Goal: Navigation & Orientation: Find specific page/section

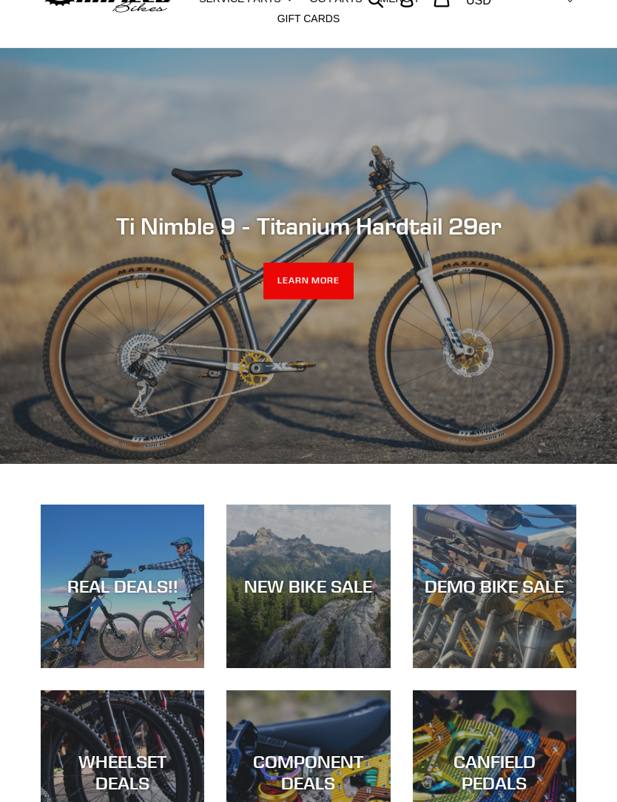
scroll to position [82, 0]
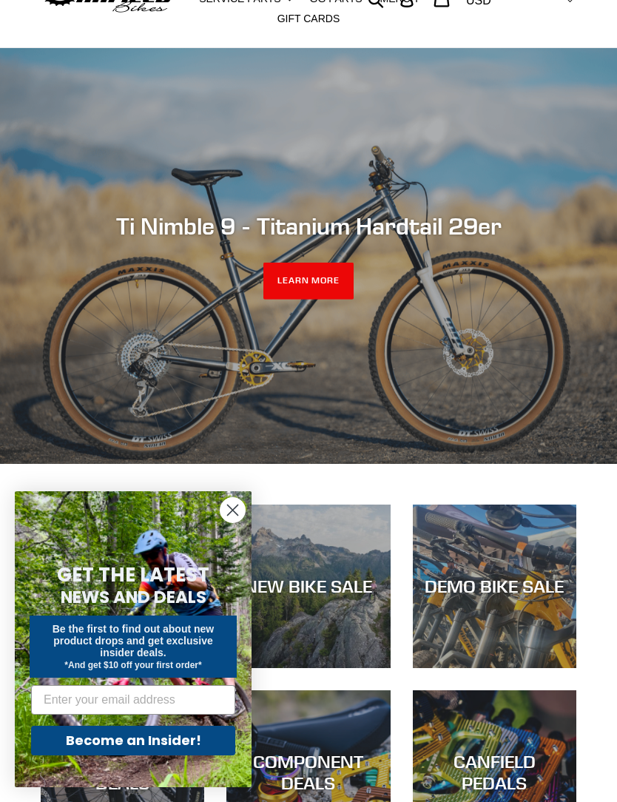
click at [230, 514] on icon "Close dialog" at bounding box center [233, 510] width 10 height 10
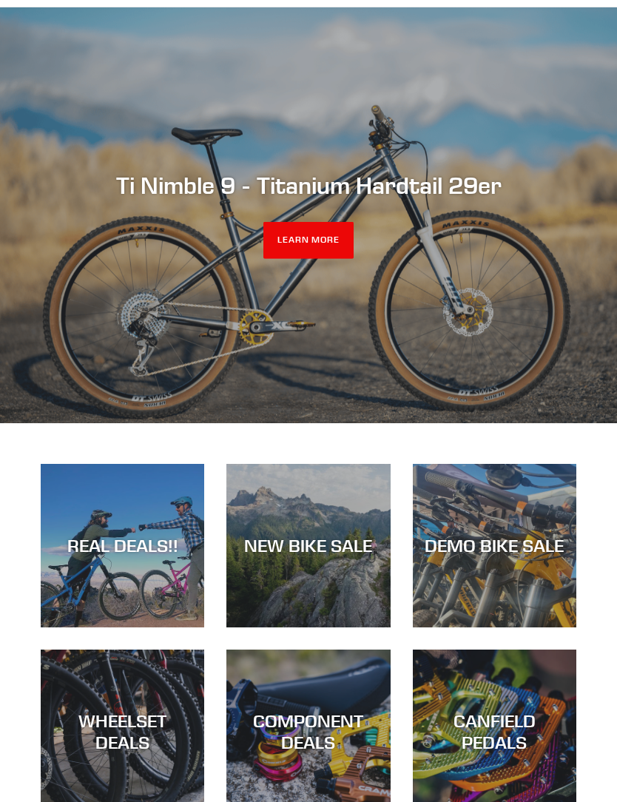
scroll to position [0, 0]
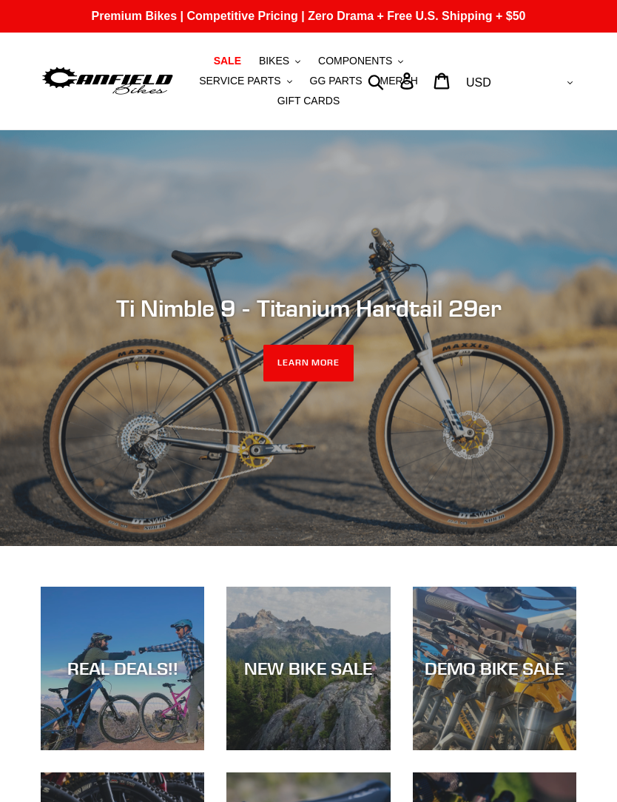
click at [280, 63] on span "BIKES" at bounding box center [274, 61] width 30 height 13
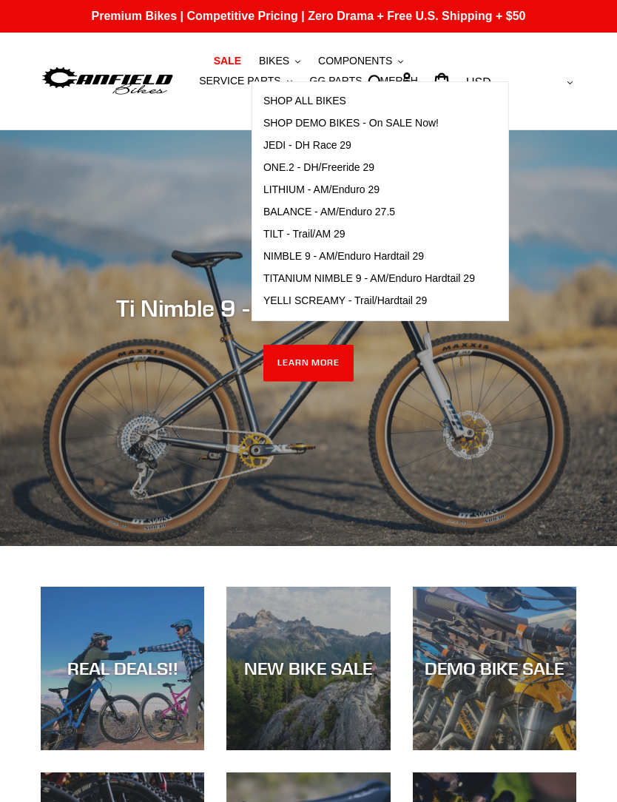
click at [371, 191] on span "LITHIUM - AM/Enduro 29" at bounding box center [321, 190] width 116 height 13
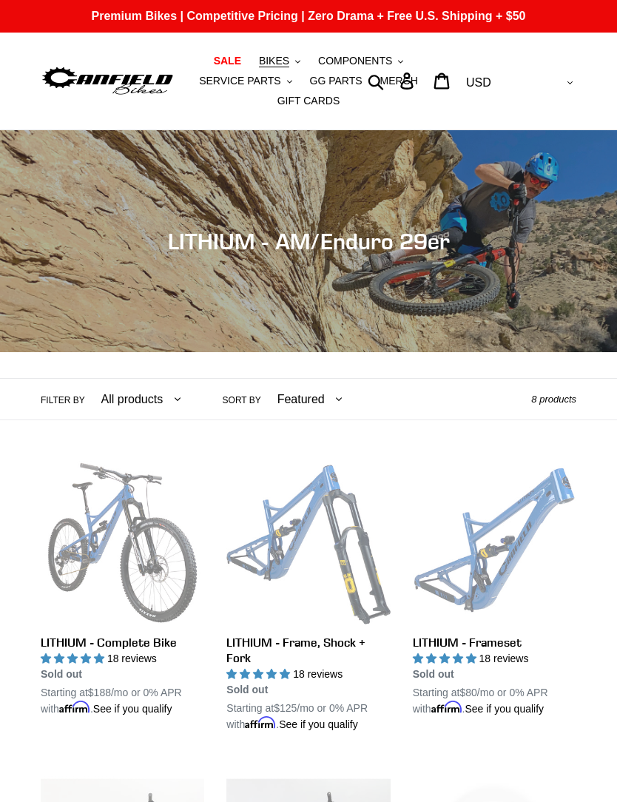
click at [288, 60] on span "BIKES" at bounding box center [274, 61] width 30 height 13
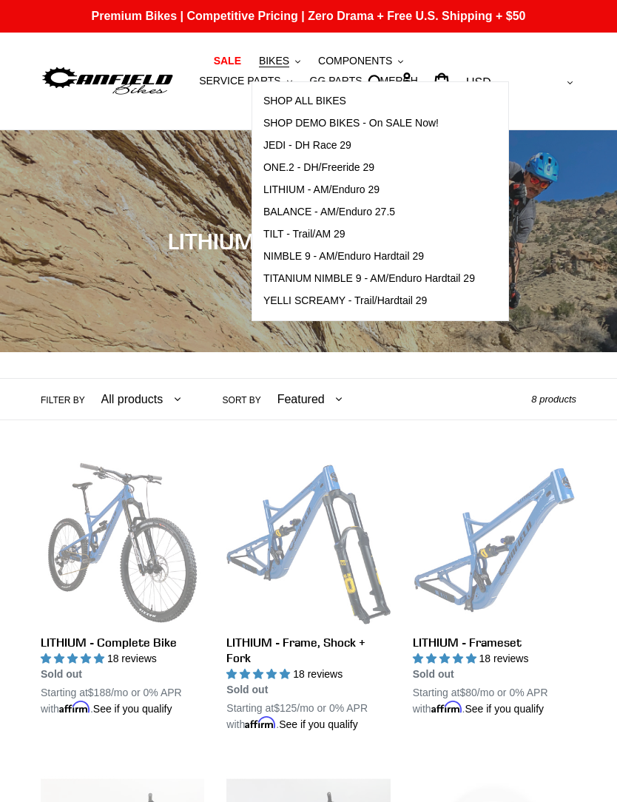
click at [333, 237] on span "TILT - Trail/AM 29" at bounding box center [304, 234] width 82 height 13
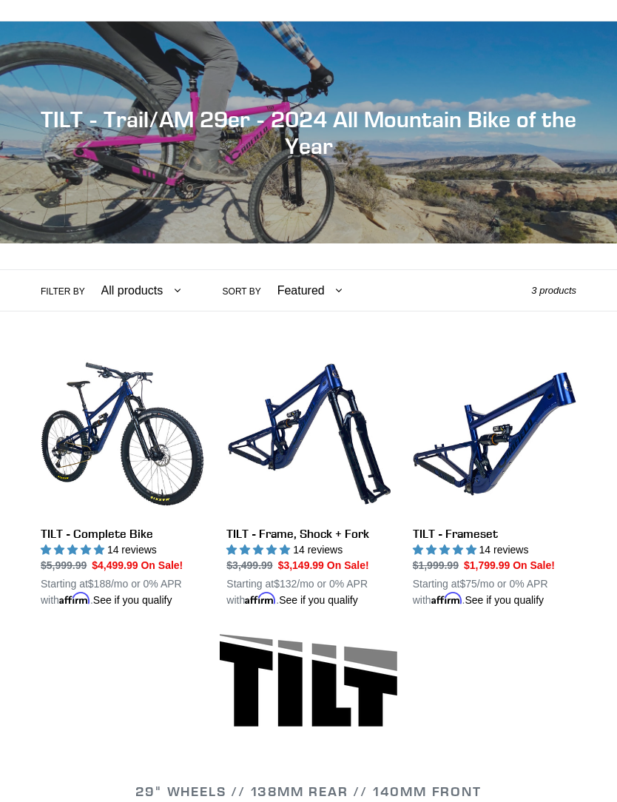
scroll to position [108, 0]
